Goal: Task Accomplishment & Management: Use online tool/utility

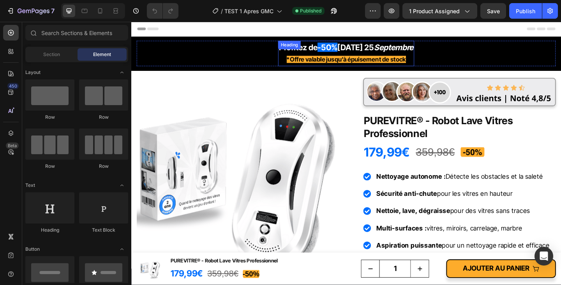
click at [377, 50] on strong "[DATE] 25" at bounding box center [375, 49] width 40 height 10
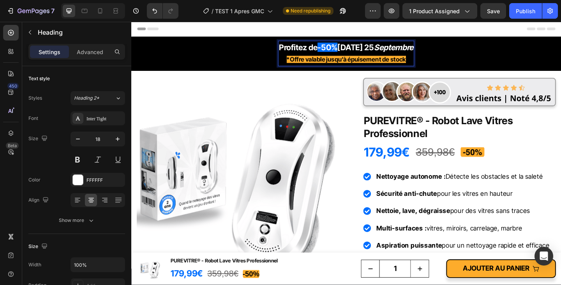
click at [395, 51] on strong "[DATE] 25" at bounding box center [375, 49] width 40 height 10
click at [492, 140] on h2 "PUREVITRE® - Robot Lave Vitres Professionnel" at bounding box center [487, 136] width 209 height 30
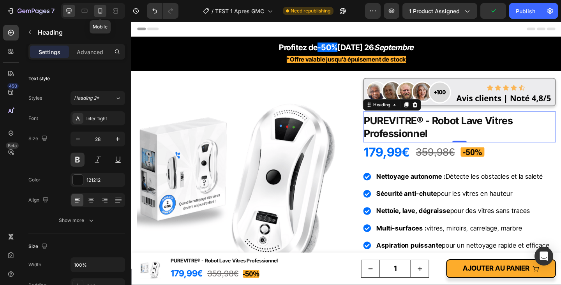
click at [102, 14] on icon at bounding box center [100, 11] width 8 height 8
type input "24"
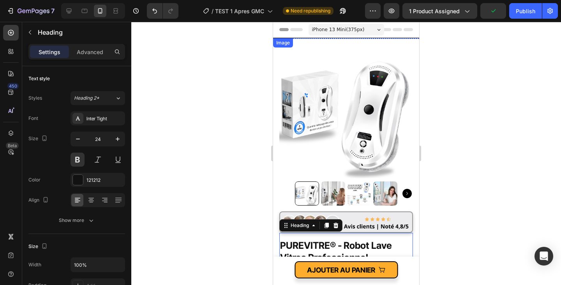
scroll to position [171, 0]
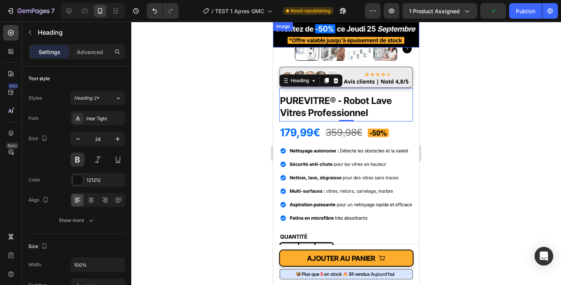
click at [387, 37] on img at bounding box center [346, 35] width 146 height 26
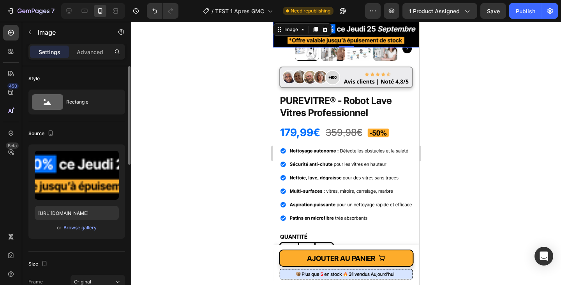
scroll to position [209, 0]
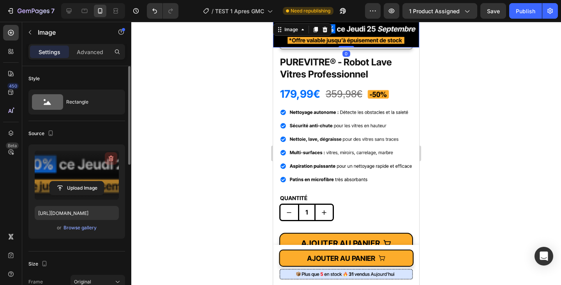
click at [111, 160] on icon "button" at bounding box center [111, 159] width 8 height 8
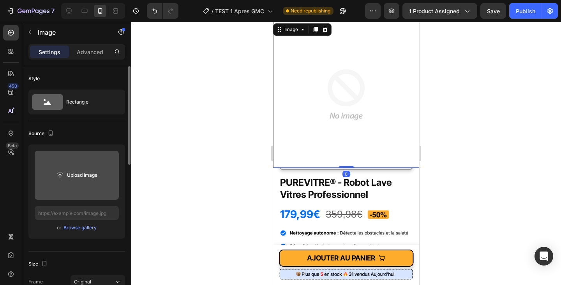
scroll to position [329, 0]
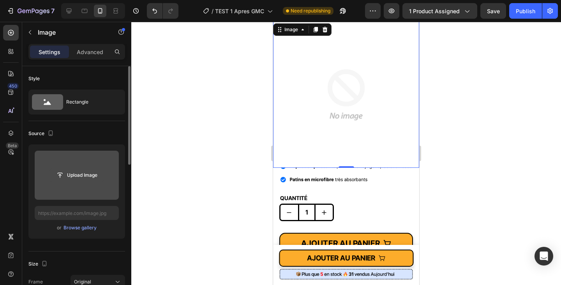
click at [73, 176] on input "file" at bounding box center [77, 175] width 54 height 13
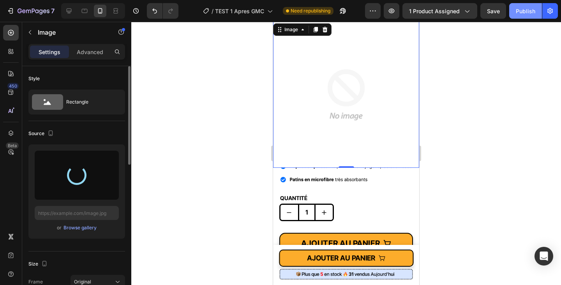
type input "[URL][DOMAIN_NAME]"
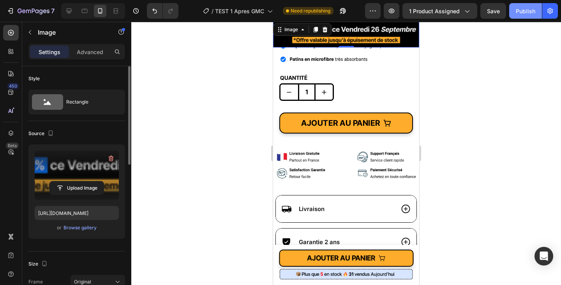
scroll to position [209, 0]
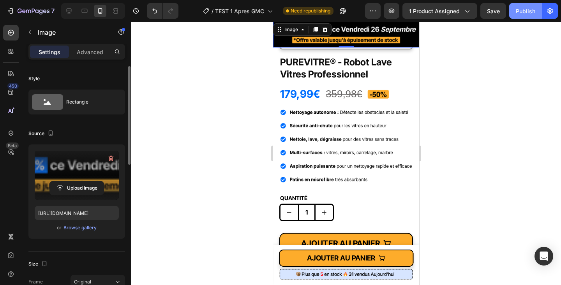
click at [527, 16] on button "Publish" at bounding box center [525, 11] width 33 height 16
